Goal: Leave review/rating: Share an evaluation or opinion about a product, service, or content

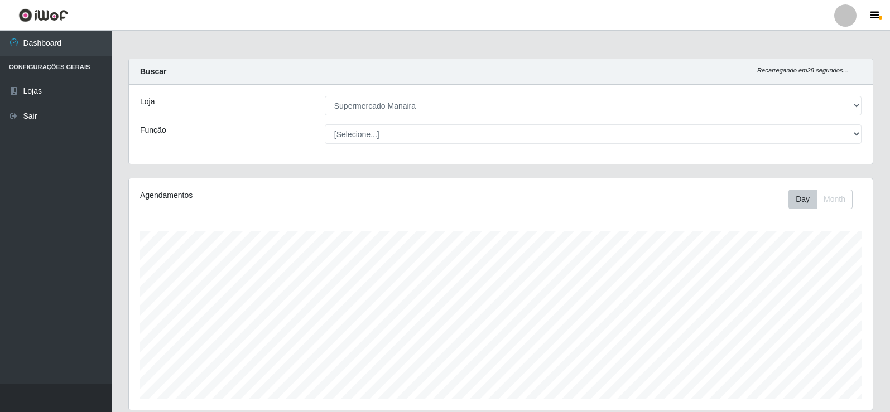
select select "443"
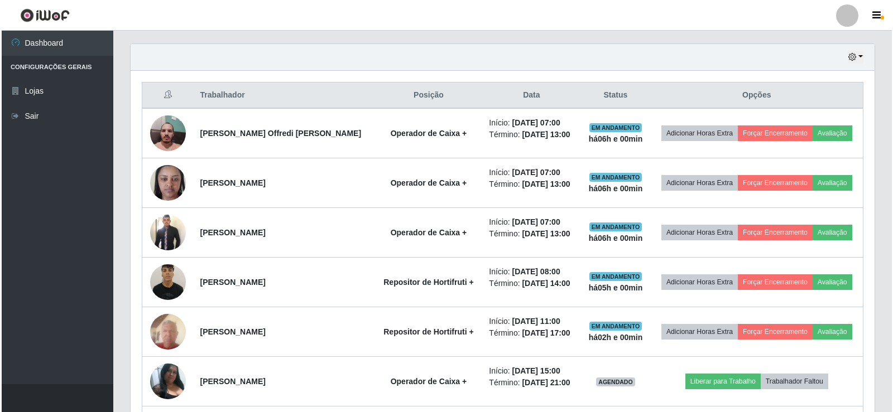
scroll to position [373, 0]
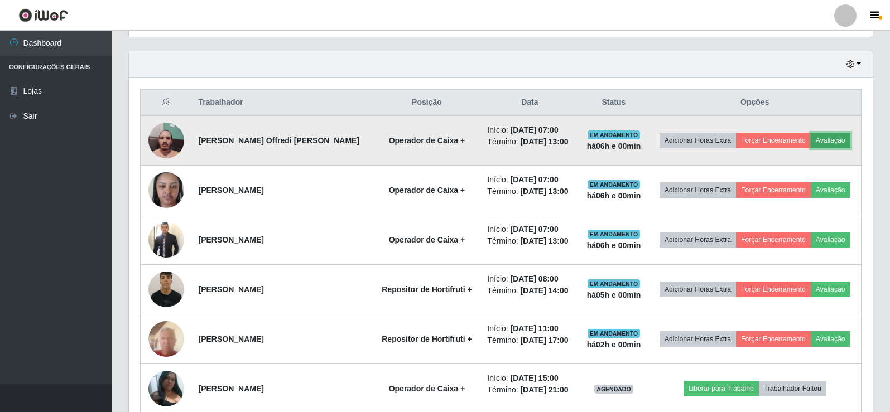
click at [811, 148] on button "Avaliação" at bounding box center [831, 141] width 40 height 16
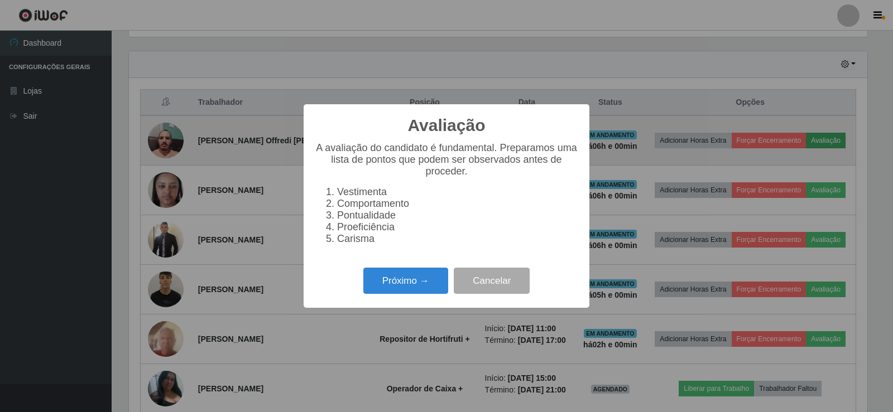
scroll to position [232, 738]
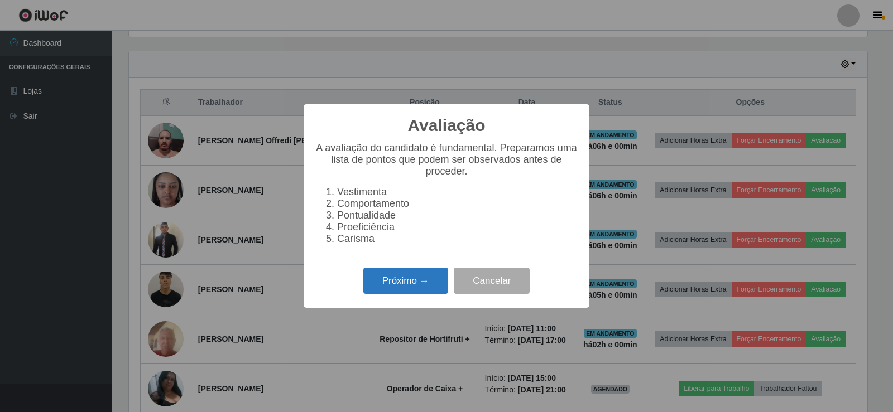
click at [428, 286] on button "Próximo →" at bounding box center [405, 281] width 85 height 26
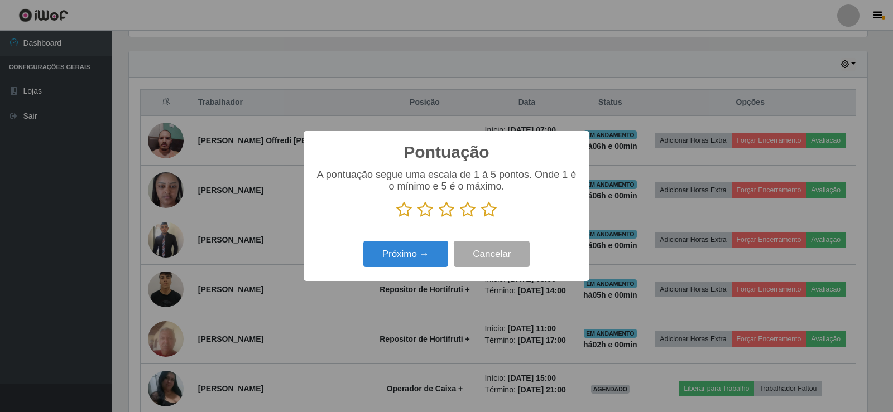
scroll to position [557895, 557388]
click at [427, 261] on button "Próximo →" at bounding box center [405, 254] width 85 height 26
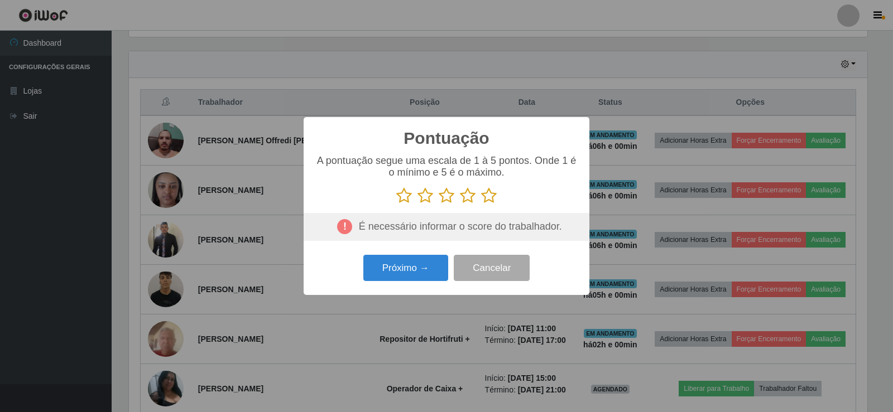
click at [491, 196] on icon at bounding box center [489, 196] width 16 height 17
click at [481, 204] on input "radio" at bounding box center [481, 204] width 0 height 0
click at [406, 274] on button "Próximo →" at bounding box center [405, 268] width 85 height 26
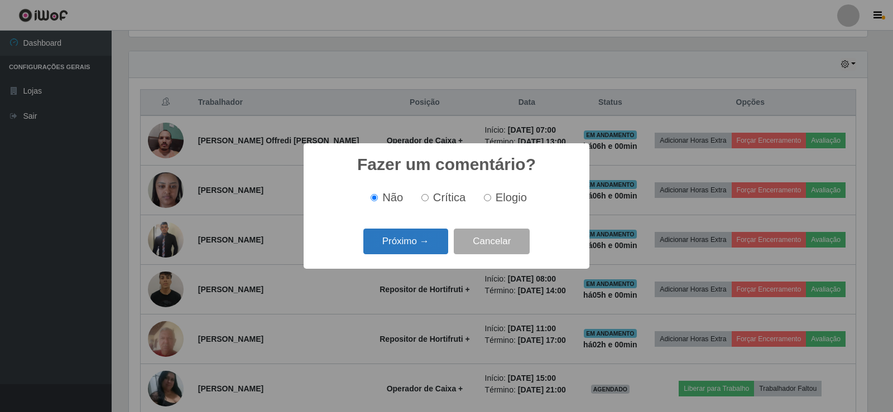
click at [418, 243] on button "Próximo →" at bounding box center [405, 242] width 85 height 26
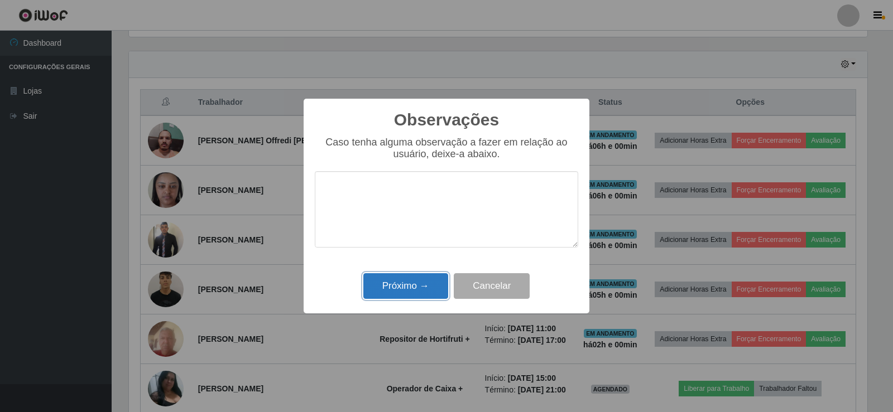
click at [424, 289] on button "Próximo →" at bounding box center [405, 286] width 85 height 26
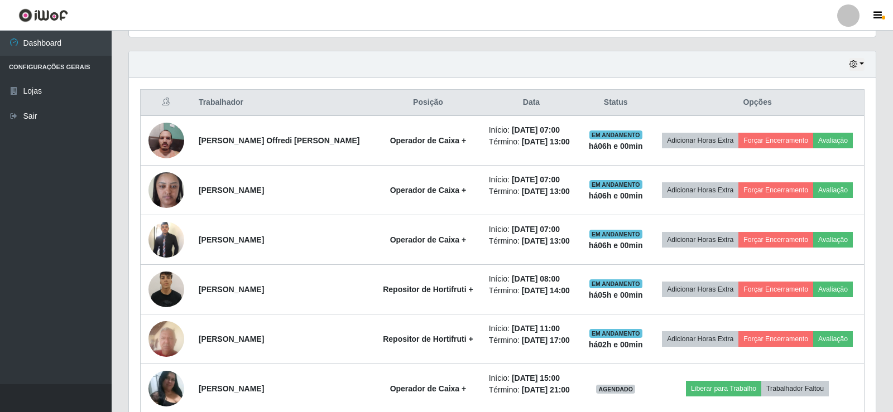
scroll to position [232, 744]
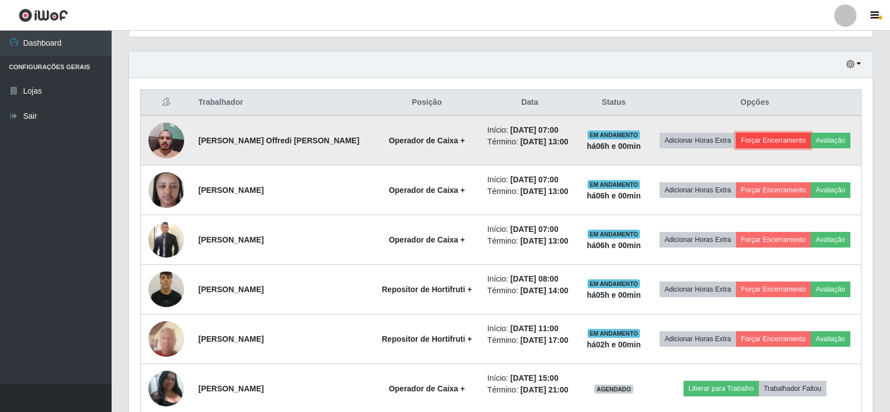
click at [782, 135] on button "Forçar Encerramento" at bounding box center [773, 141] width 75 height 16
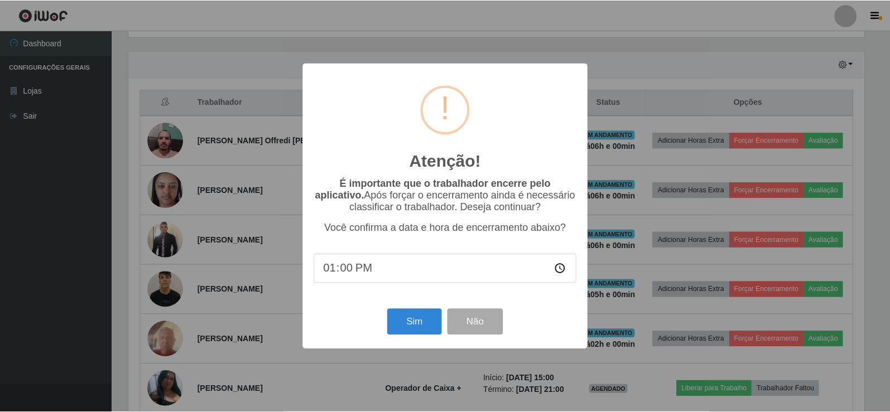
scroll to position [232, 738]
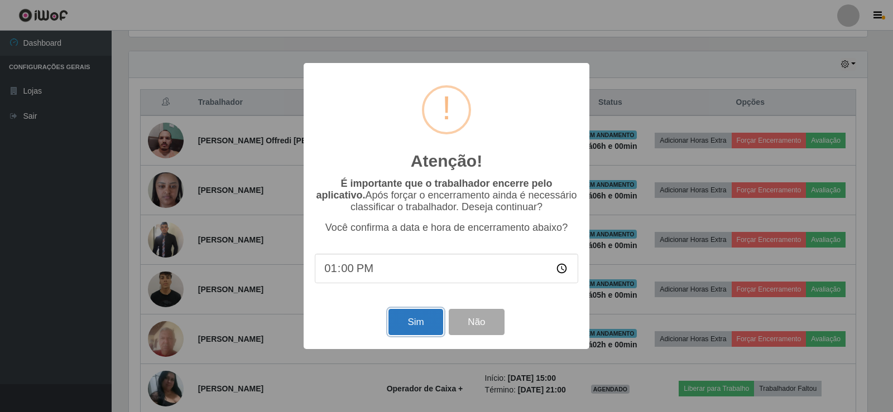
click at [405, 330] on button "Sim" at bounding box center [415, 322] width 54 height 26
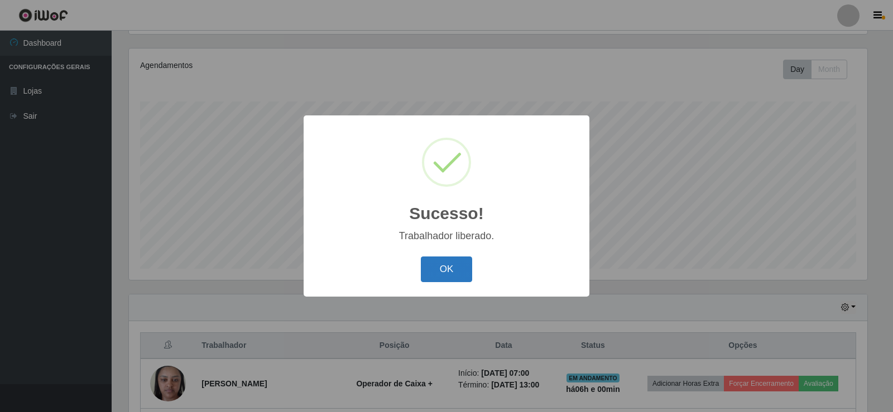
click at [432, 273] on button "OK" at bounding box center [447, 270] width 52 height 26
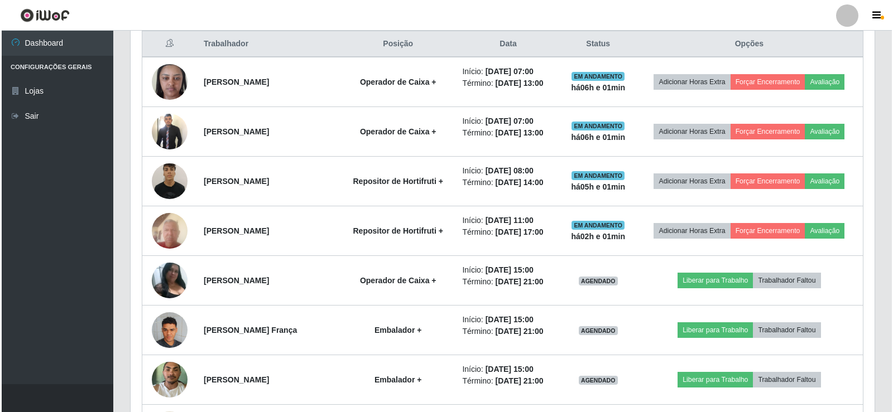
scroll to position [429, 0]
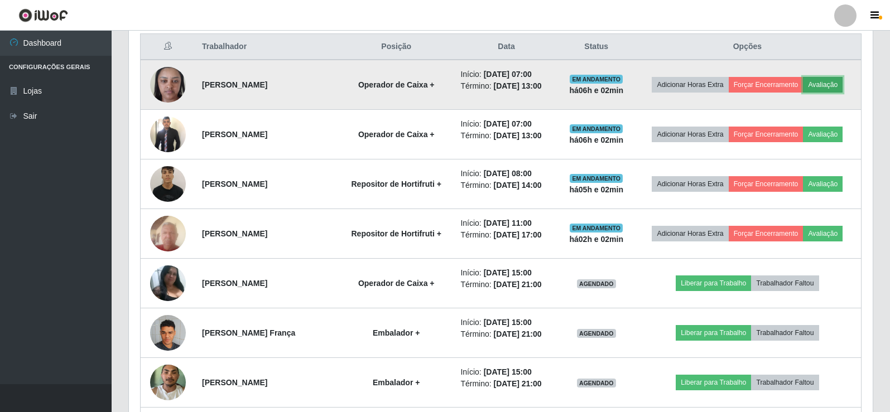
click at [803, 93] on button "Avaliação" at bounding box center [823, 85] width 40 height 16
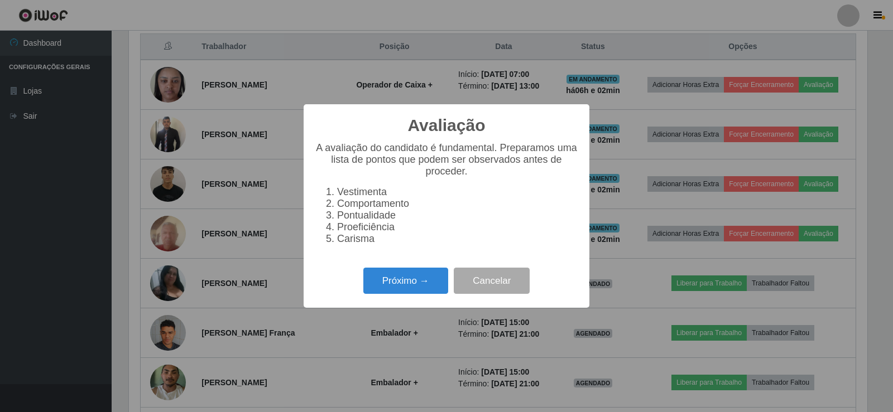
click at [382, 274] on div "Próximo → Cancelar" at bounding box center [446, 281] width 263 height 32
click at [387, 281] on button "Próximo →" at bounding box center [405, 281] width 85 height 26
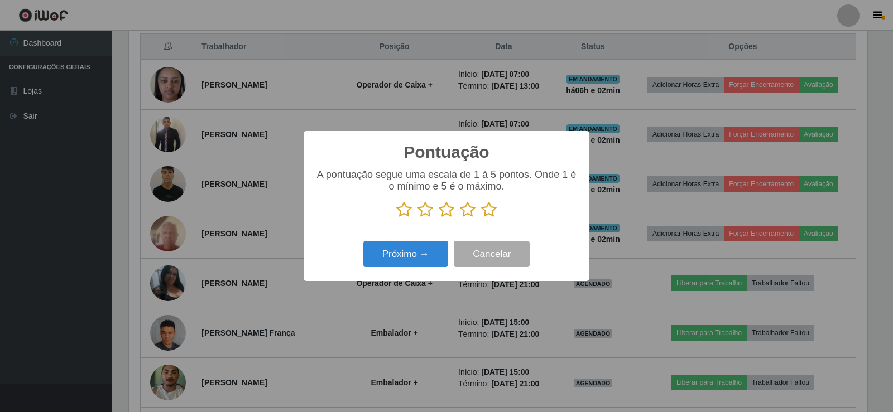
scroll to position [557895, 557388]
click at [487, 209] on icon at bounding box center [489, 209] width 16 height 17
click at [481, 218] on input "radio" at bounding box center [481, 218] width 0 height 0
click at [417, 257] on button "Próximo →" at bounding box center [405, 254] width 85 height 26
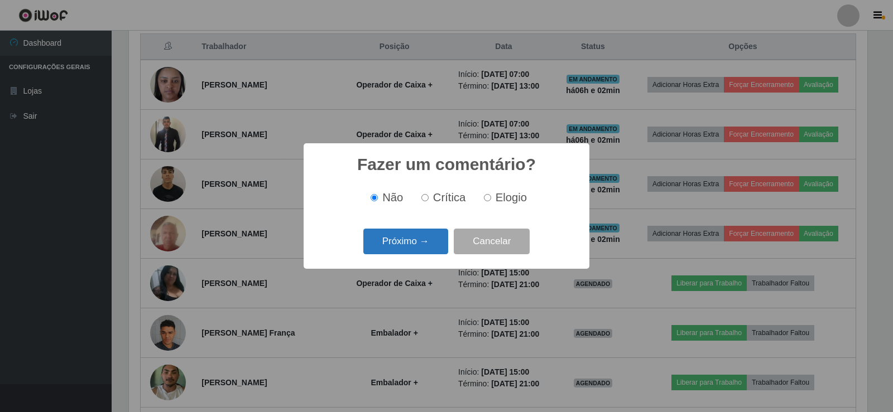
click at [422, 243] on button "Próximo →" at bounding box center [405, 242] width 85 height 26
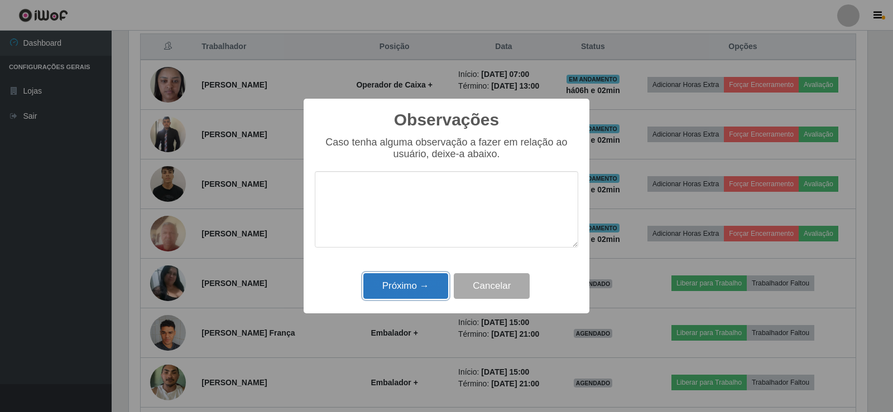
click at [421, 284] on button "Próximo →" at bounding box center [405, 286] width 85 height 26
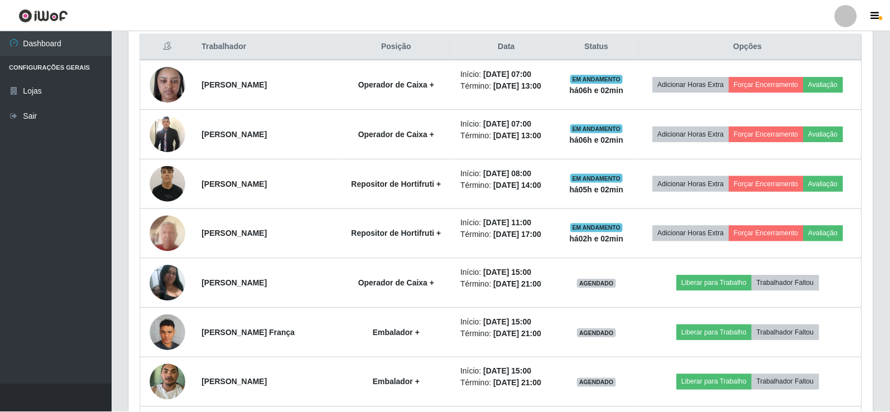
scroll to position [232, 744]
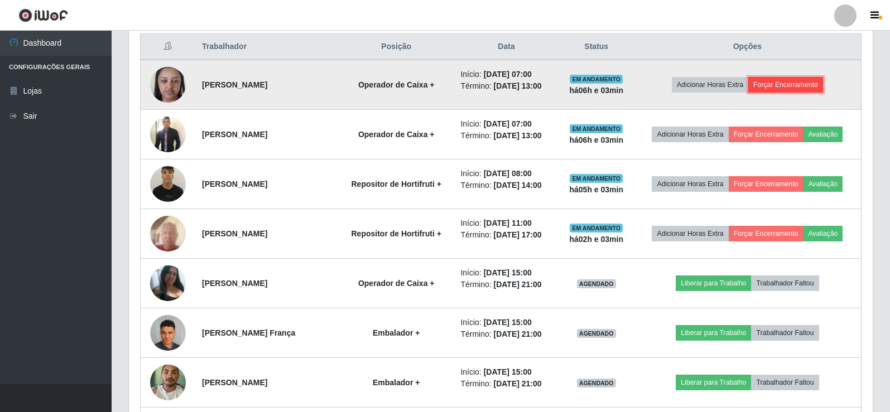
click at [782, 91] on button "Forçar Encerramento" at bounding box center [785, 85] width 75 height 16
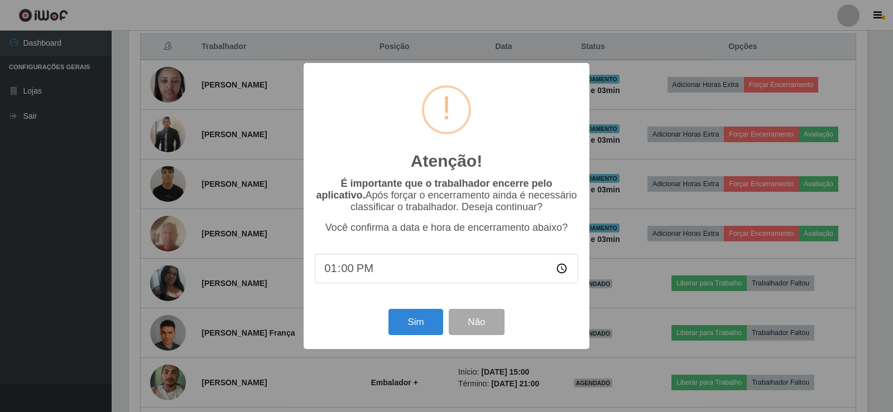
type input "13:03"
click at [426, 335] on button "Sim" at bounding box center [415, 322] width 54 height 26
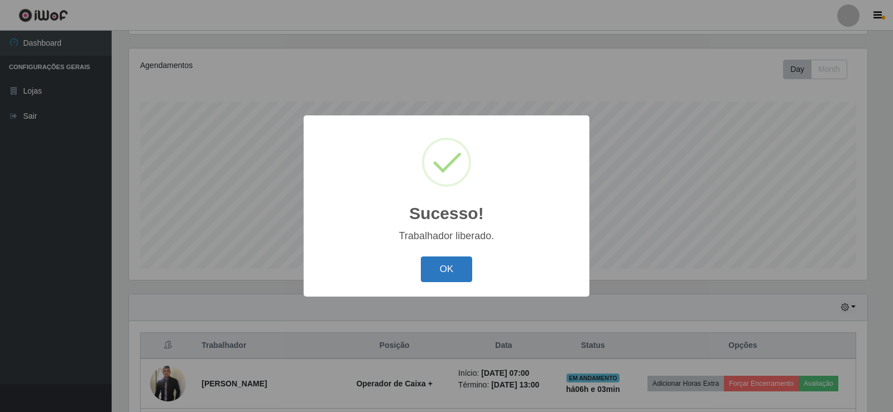
click at [446, 279] on button "OK" at bounding box center [447, 270] width 52 height 26
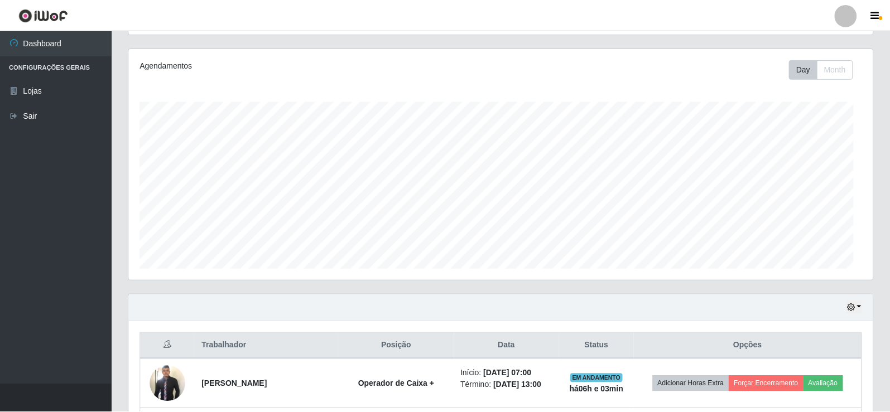
scroll to position [232, 744]
